Goal: Transaction & Acquisition: Subscribe to service/newsletter

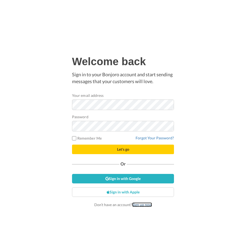
click at [144, 206] on link "Sign up now" at bounding box center [142, 205] width 20 height 4
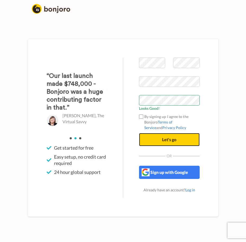
click at [173, 136] on button "Let's go" at bounding box center [169, 139] width 61 height 13
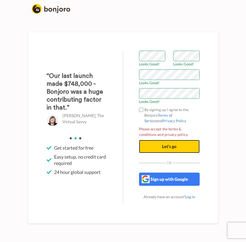
click at [151, 146] on button "Let's go" at bounding box center [169, 146] width 61 height 13
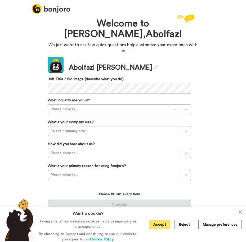
click at [160, 228] on button "Accept" at bounding box center [159, 224] width 21 height 9
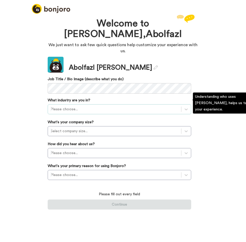
click at [89, 106] on div at bounding box center [114, 109] width 128 height 6
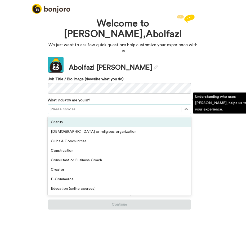
click at [79, 119] on div "Charity" at bounding box center [119, 123] width 143 height 10
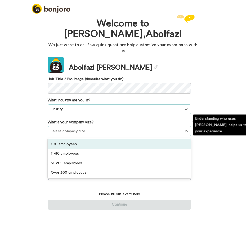
click at [78, 128] on div at bounding box center [114, 131] width 128 height 6
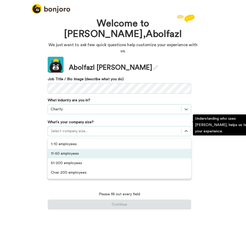
click at [72, 149] on div "11-50 employees" at bounding box center [119, 154] width 143 height 10
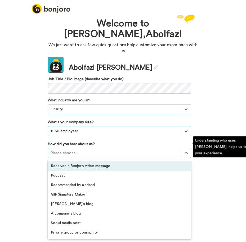
click at [72, 149] on div "Please choose..." at bounding box center [114, 153] width 133 height 8
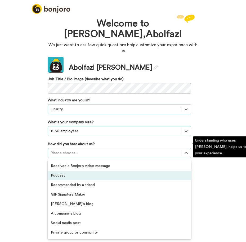
click at [72, 171] on div "Podcast" at bounding box center [119, 176] width 143 height 10
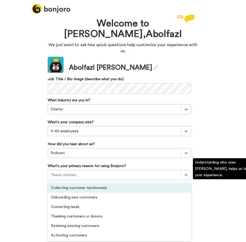
click at [72, 171] on div "Please choose..." at bounding box center [114, 175] width 133 height 8
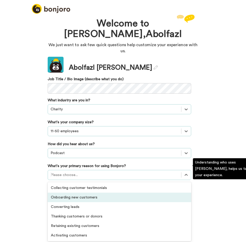
click at [66, 193] on div "Onboarding new customers" at bounding box center [119, 198] width 143 height 10
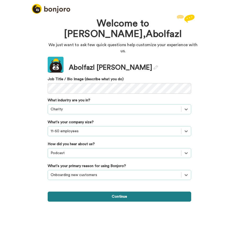
click at [117, 194] on button "Continue" at bounding box center [119, 197] width 143 height 10
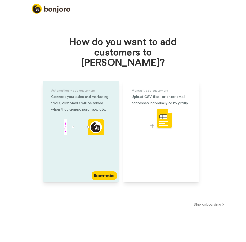
click at [106, 172] on div "Recommended" at bounding box center [103, 176] width 25 height 9
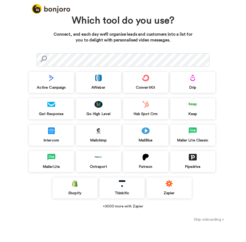
click at [189, 88] on div "Drip" at bounding box center [192, 87] width 45 height 5
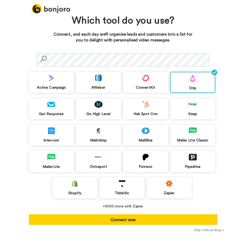
click at [199, 113] on div "Keap" at bounding box center [192, 114] width 45 height 5
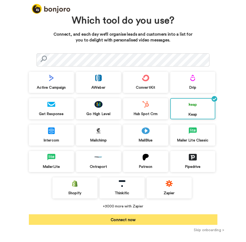
click at [165, 224] on button "Connect now" at bounding box center [123, 220] width 188 height 11
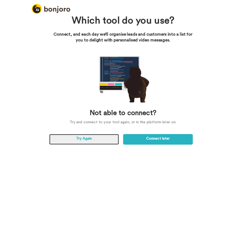
click at [103, 144] on link "Try Again" at bounding box center [84, 139] width 70 height 11
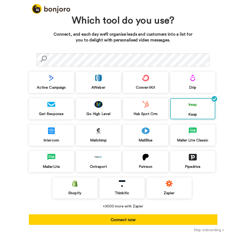
click at [138, 225] on div "Which tool do you use? Connect, and each day we’ll organise leads and customers…" at bounding box center [122, 120] width 193 height 214
click at [205, 231] on button "Skip onboarding >" at bounding box center [209, 231] width 74 height 6
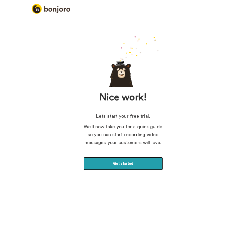
click at [112, 162] on link "Get started" at bounding box center [122, 163] width 79 height 13
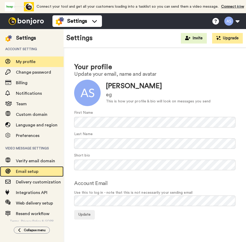
click at [29, 171] on span "Email setup" at bounding box center [27, 172] width 22 height 4
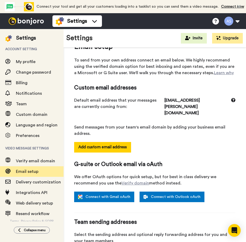
scroll to position [26, 0]
